Goal: Contribute content: Contribute content

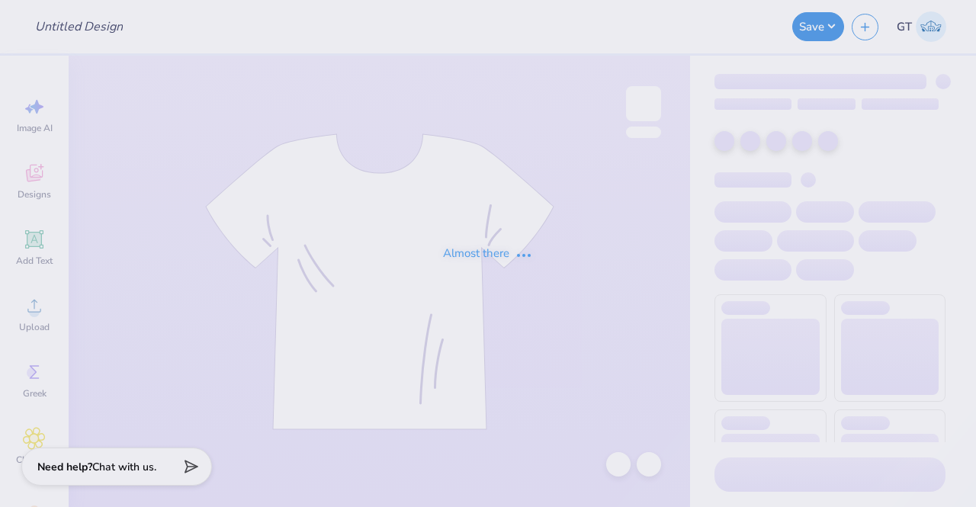
type input "(GSU) Alpha Tau Omega Phil Week"
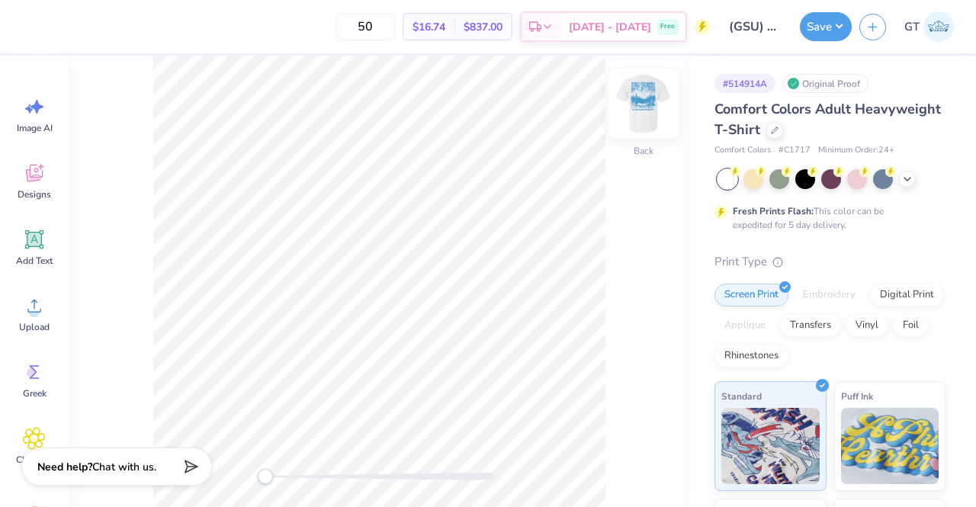
click at [640, 117] on img at bounding box center [643, 103] width 61 height 61
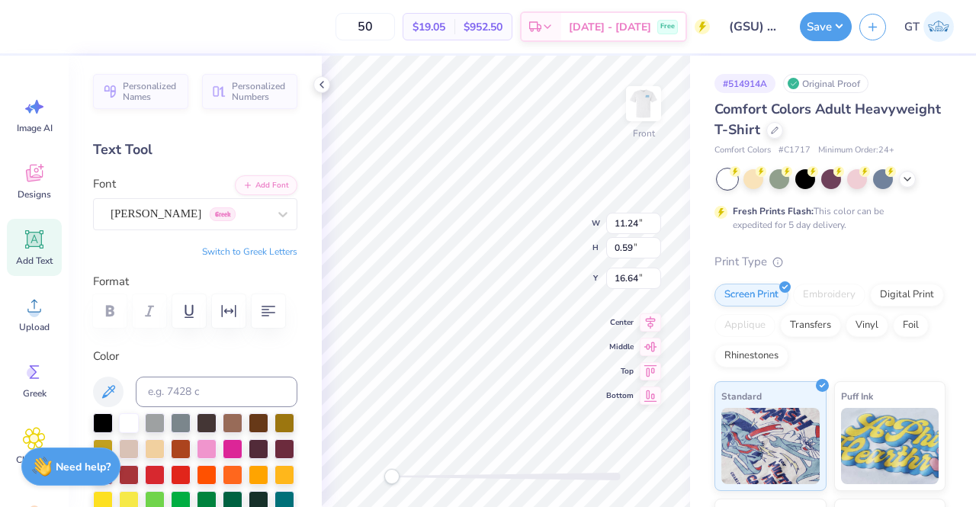
scroll to position [12, 2]
type textarea "AT [US_STATE][GEOGRAPHIC_DATA]™"
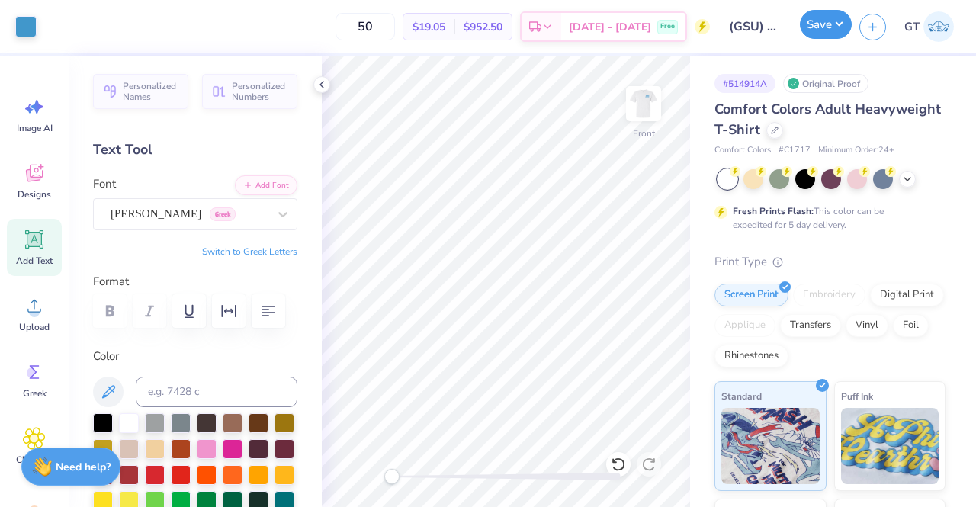
click at [828, 30] on button "Save" at bounding box center [826, 24] width 52 height 29
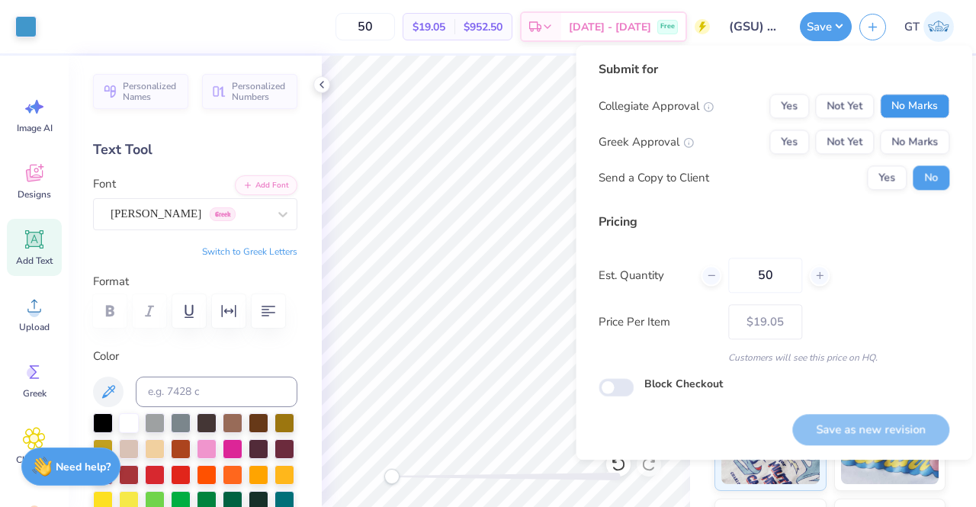
click at [900, 107] on button "No Marks" at bounding box center [914, 106] width 69 height 24
click at [802, 139] on button "Yes" at bounding box center [789, 142] width 40 height 24
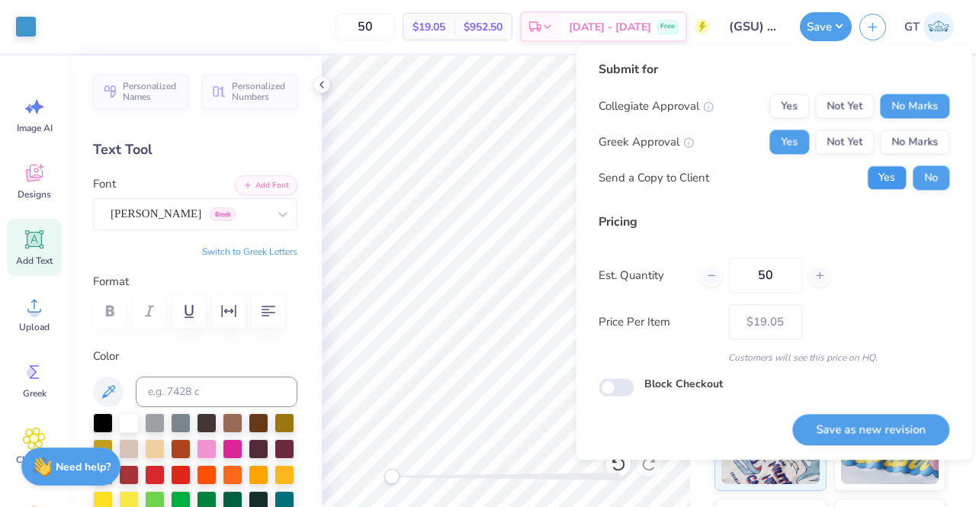
click at [887, 184] on button "Yes" at bounding box center [887, 177] width 40 height 24
click at [791, 109] on button "Yes" at bounding box center [789, 106] width 40 height 24
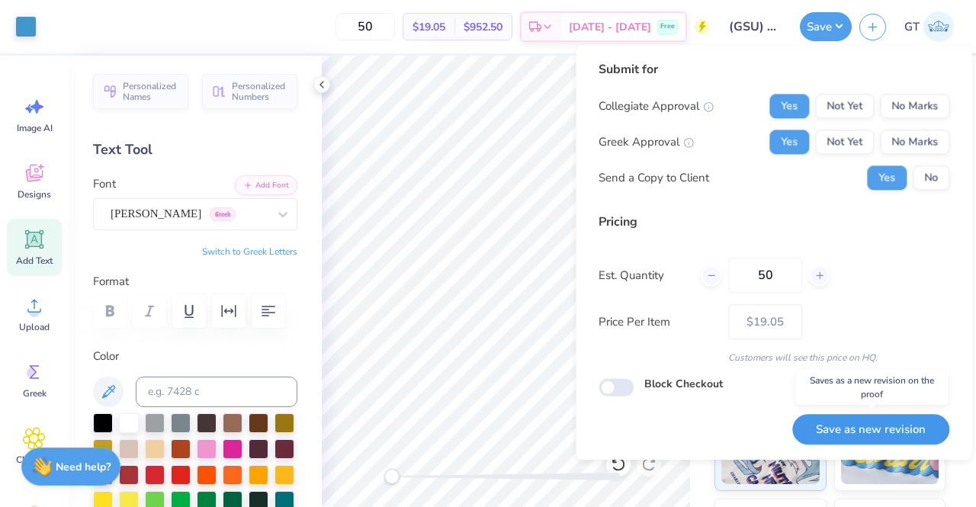
click at [852, 428] on button "Save as new revision" at bounding box center [870, 429] width 157 height 31
type input "$19.05"
